Goal: Check status: Check status

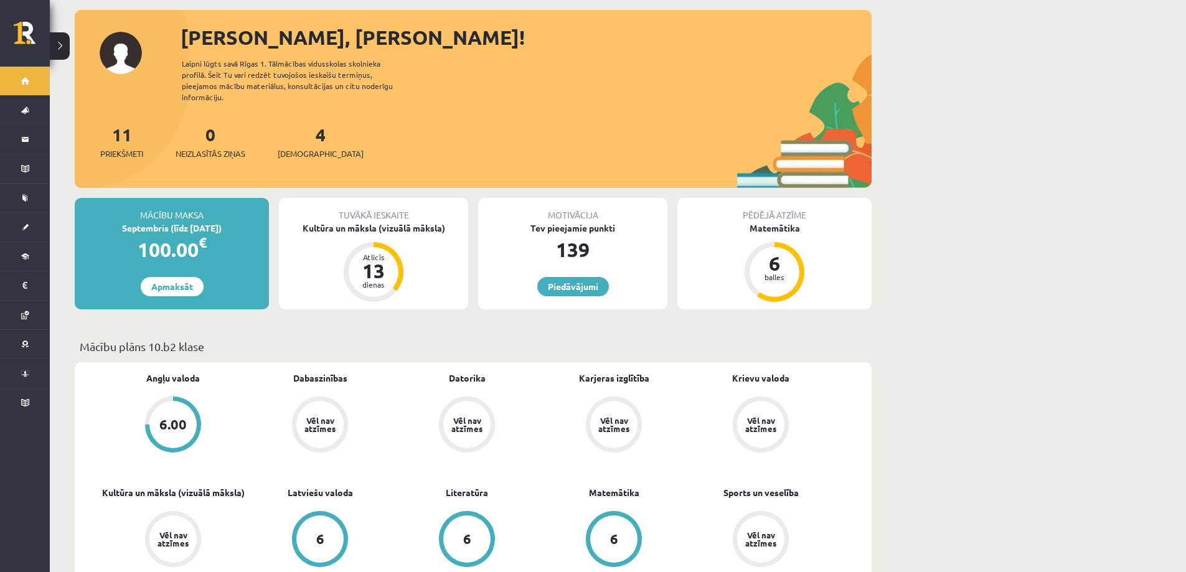
scroll to position [62, 0]
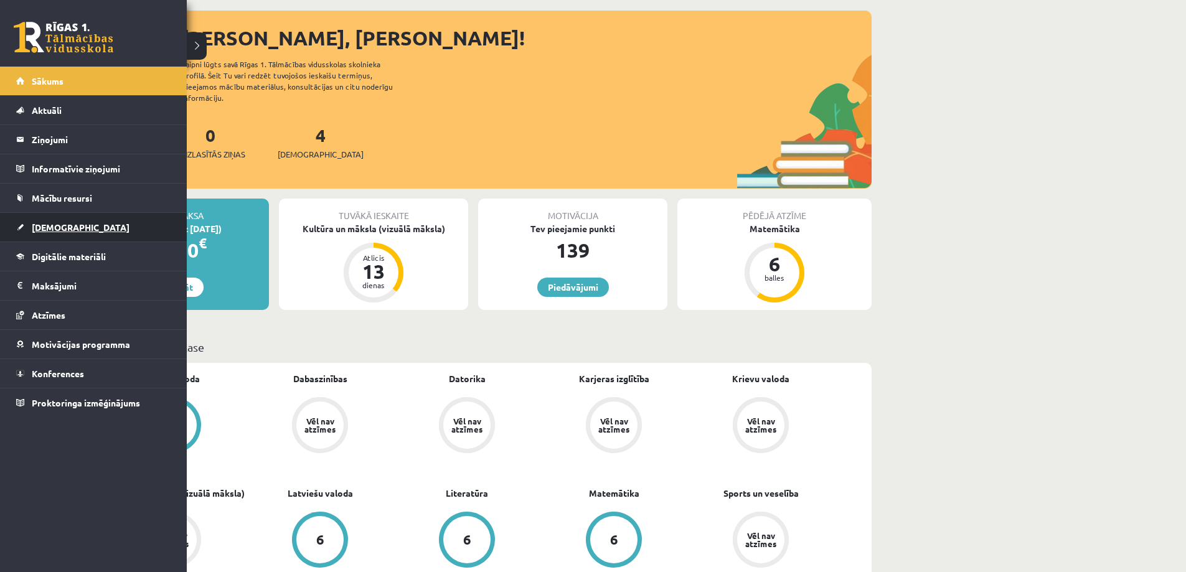
click at [37, 230] on span "[DEMOGRAPHIC_DATA]" at bounding box center [81, 227] width 98 height 11
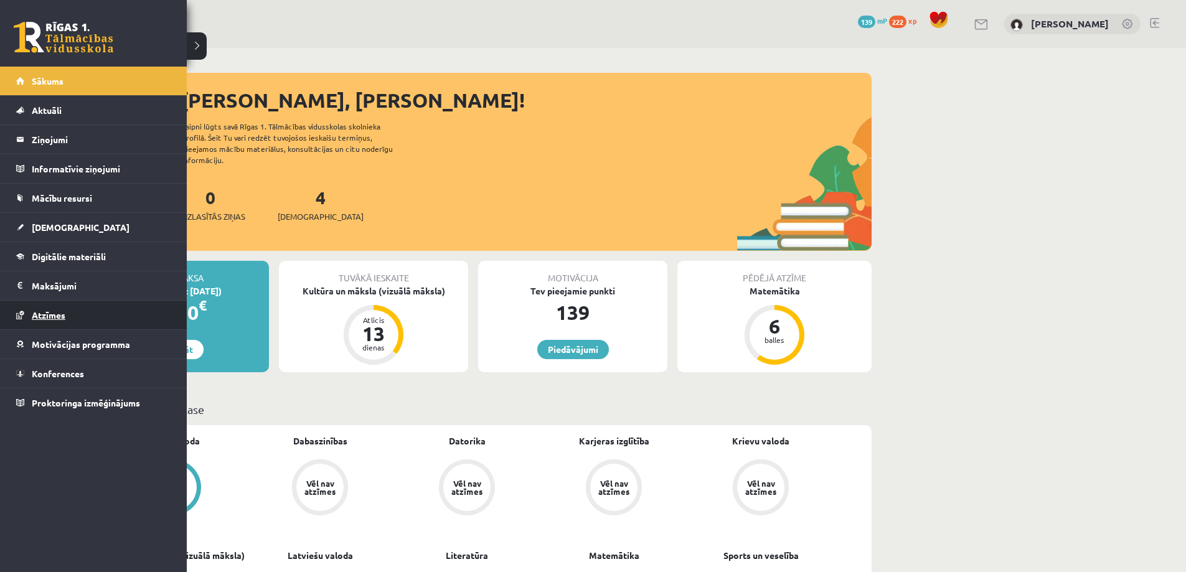
click at [42, 313] on span "Atzīmes" at bounding box center [49, 314] width 34 height 11
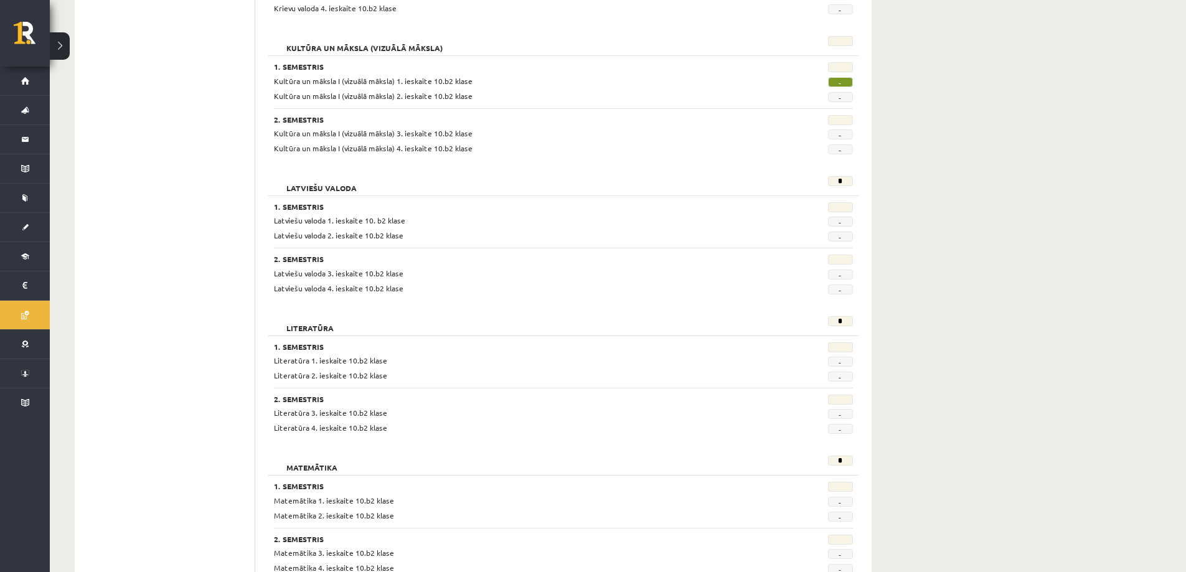
scroll to position [809, 0]
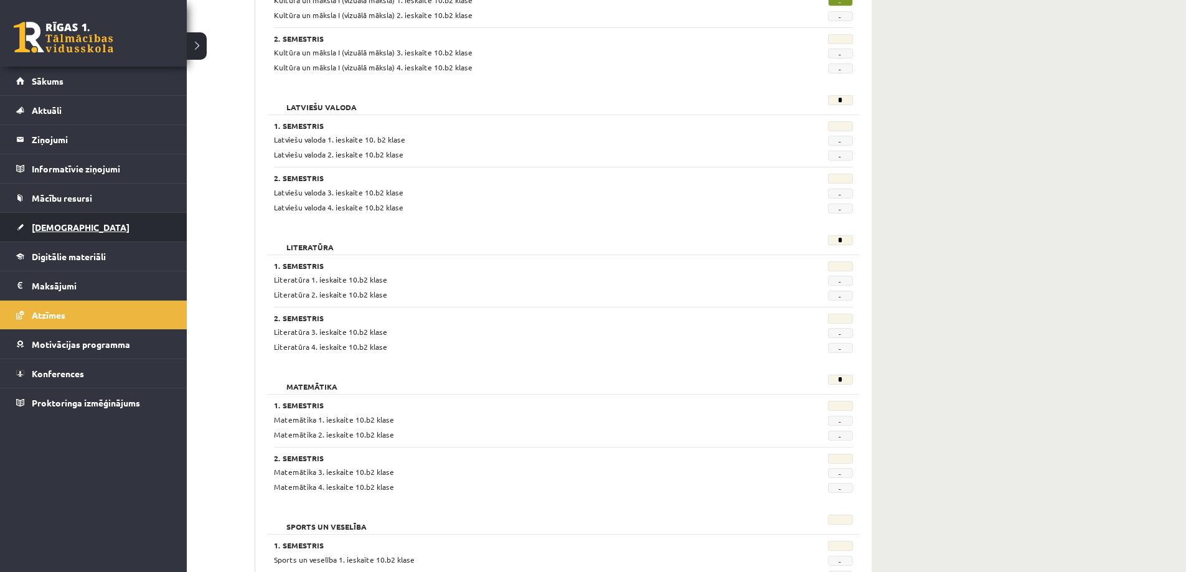
click at [34, 225] on span "[DEMOGRAPHIC_DATA]" at bounding box center [81, 227] width 98 height 11
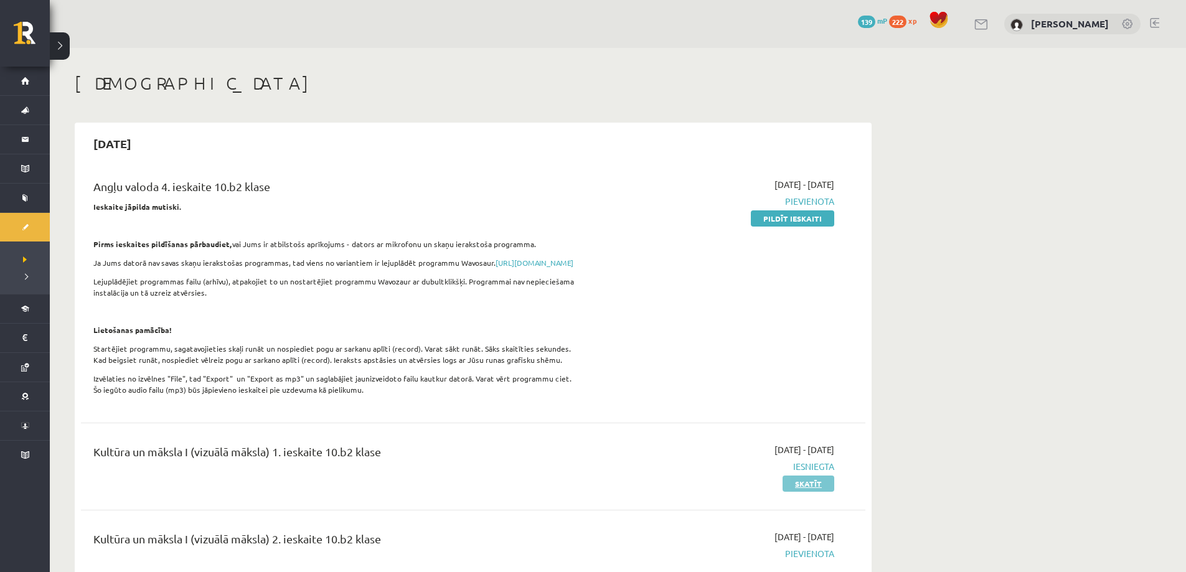
click at [801, 492] on link "Skatīt" at bounding box center [809, 484] width 52 height 16
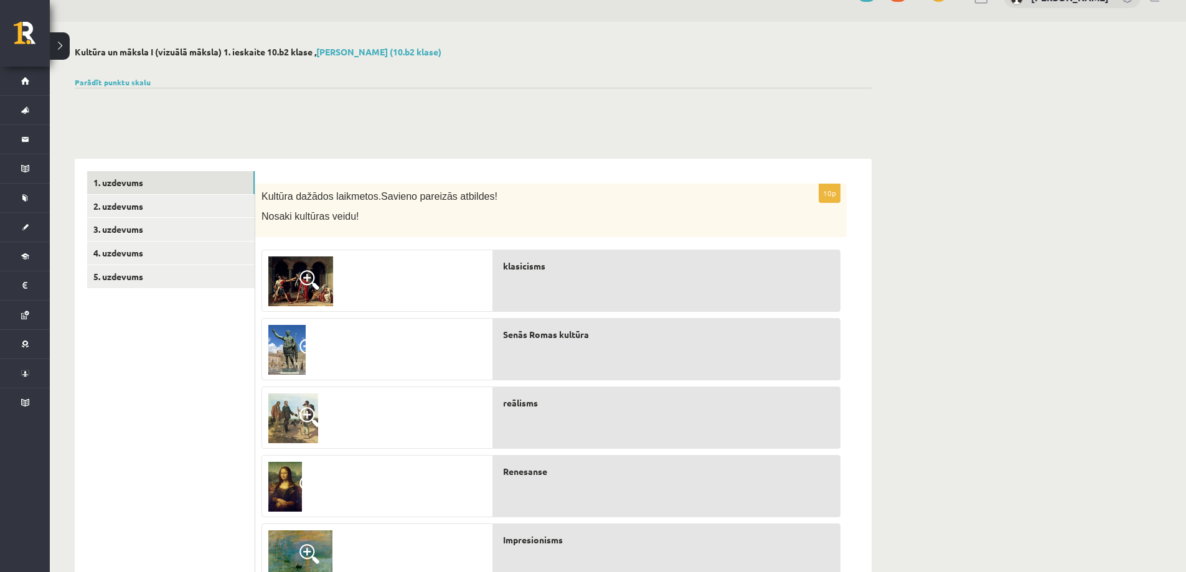
scroll to position [9, 0]
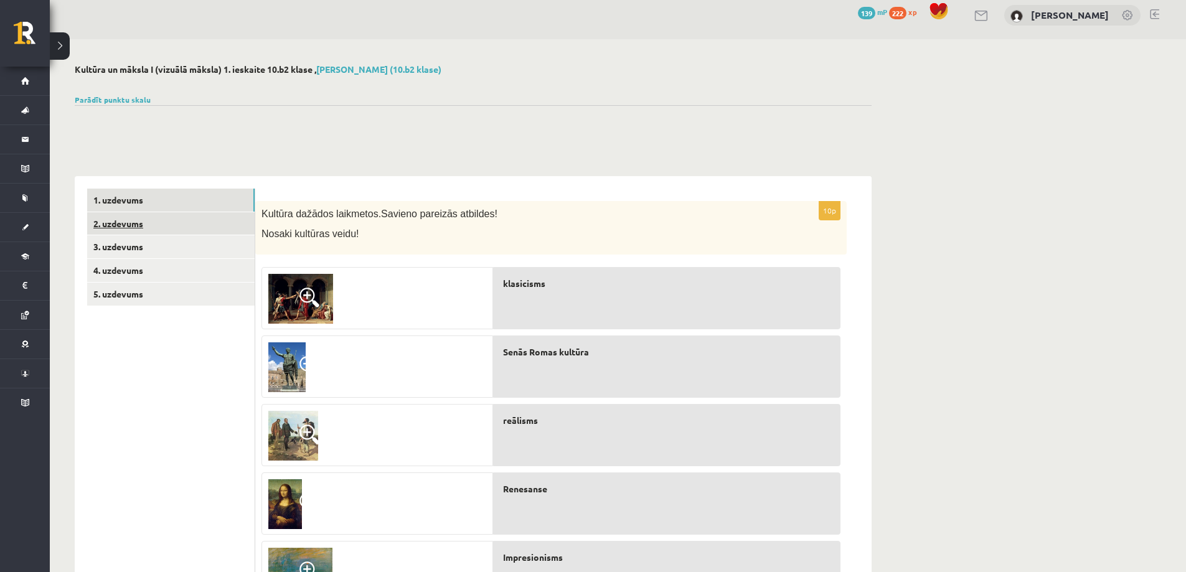
click at [123, 227] on link "2. uzdevums" at bounding box center [170, 223] width 167 height 23
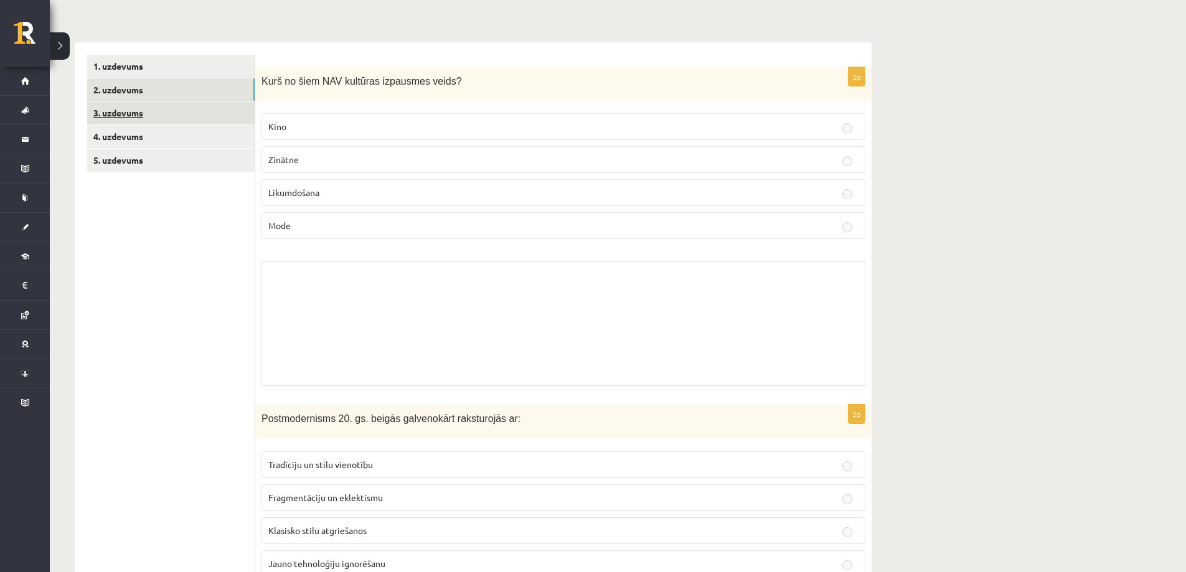
scroll to position [133, 0]
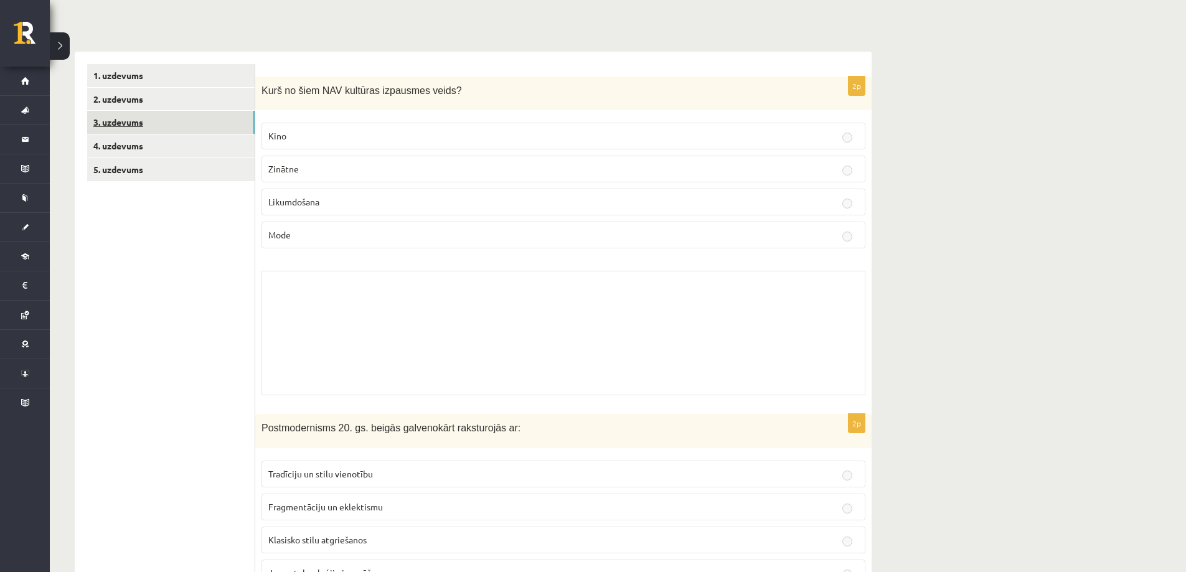
click at [121, 126] on link "3. uzdevums" at bounding box center [170, 122] width 167 height 23
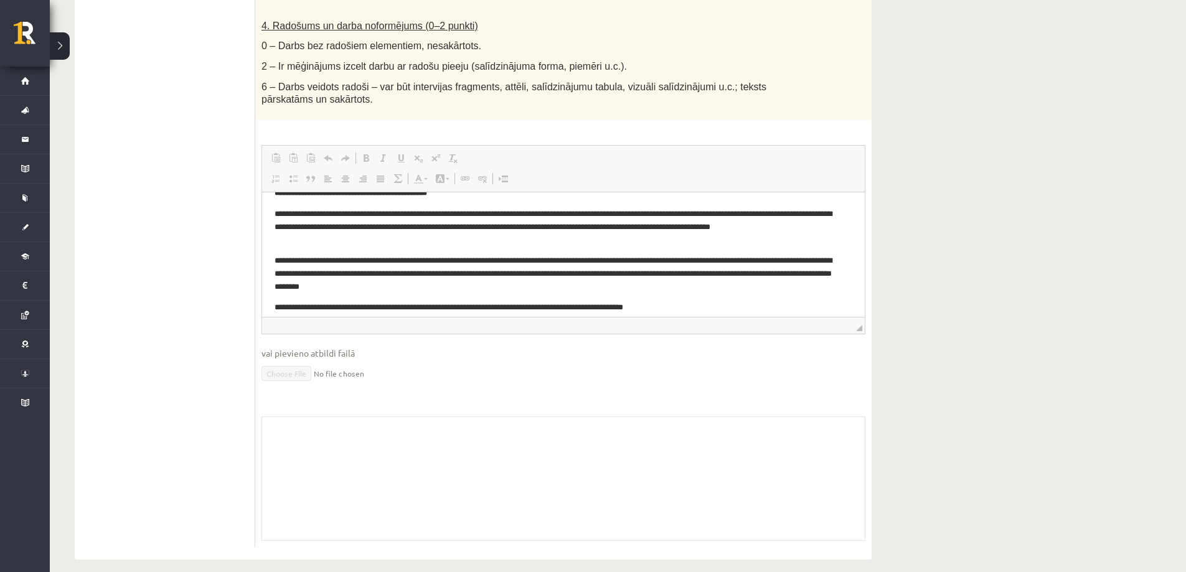
scroll to position [0, 0]
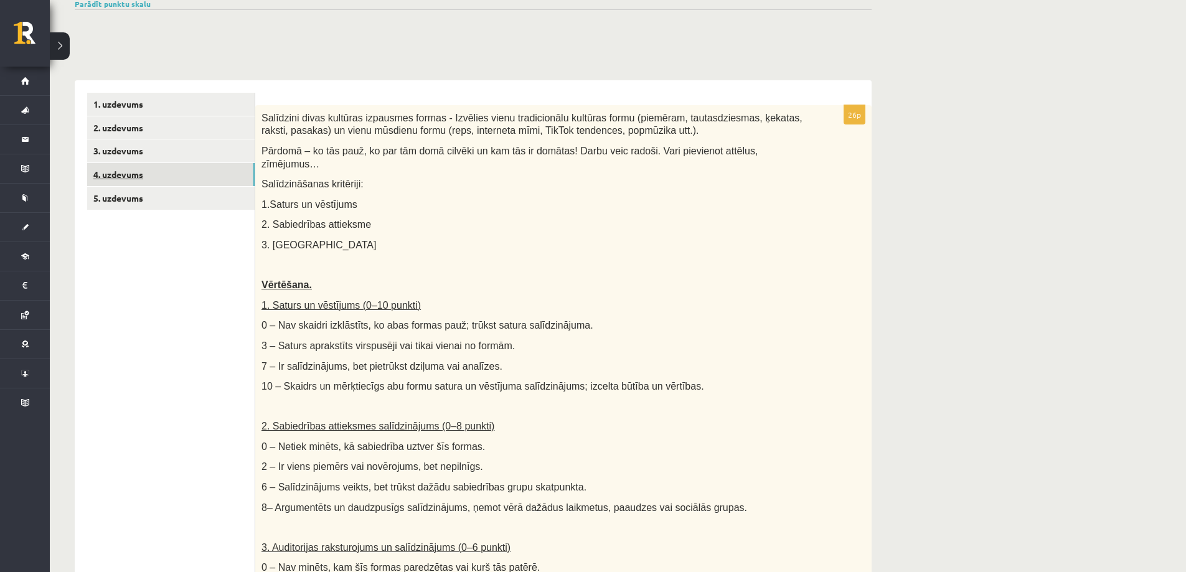
click at [101, 172] on link "4. uzdevums" at bounding box center [170, 174] width 167 height 23
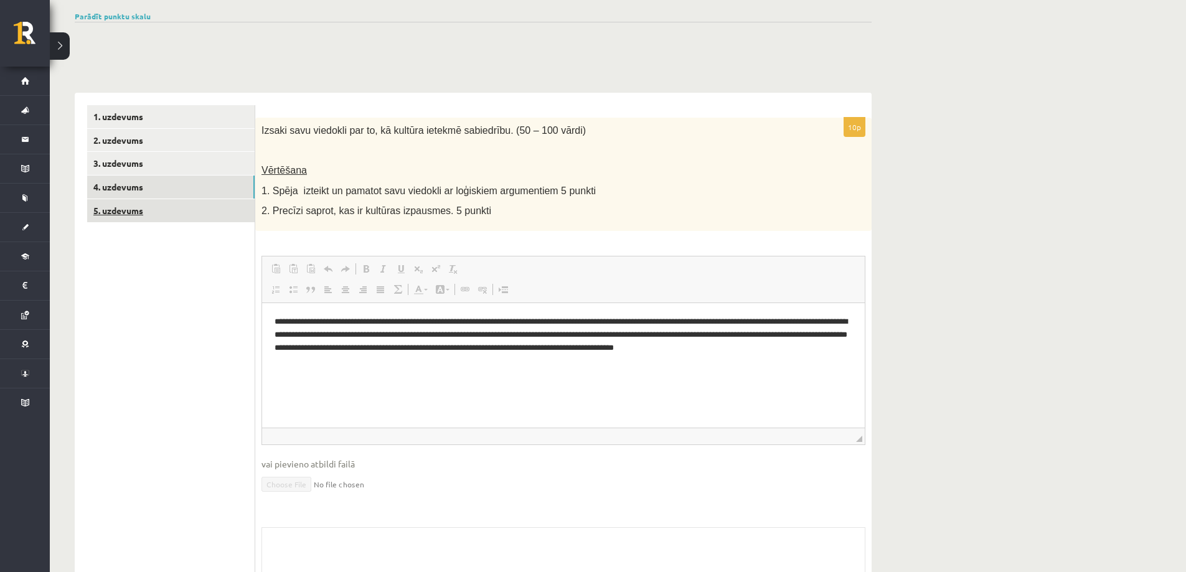
click at [156, 210] on link "5. uzdevums" at bounding box center [170, 210] width 167 height 23
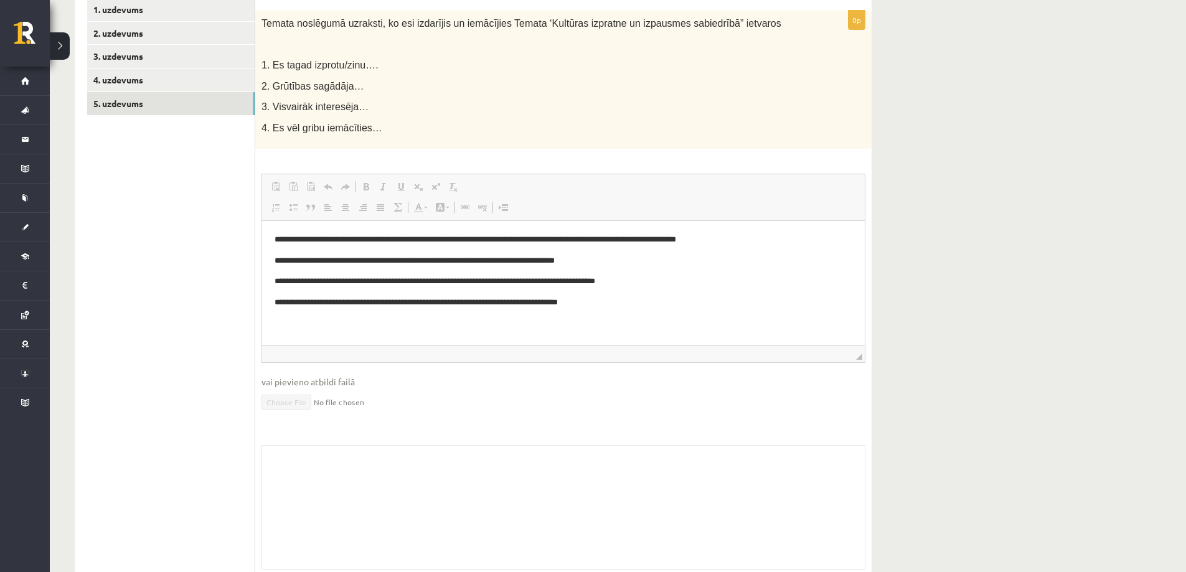
scroll to position [241, 0]
